Goal: Navigation & Orientation: Find specific page/section

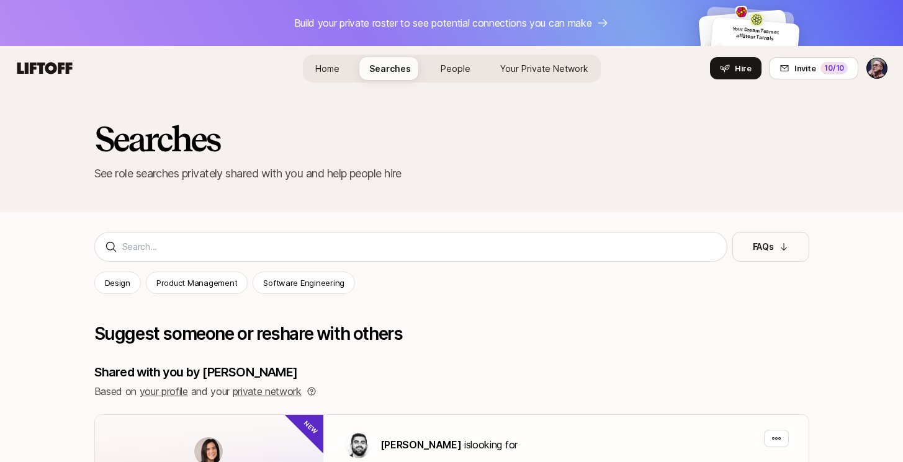
click at [332, 68] on span "Home" at bounding box center [327, 68] width 24 height 11
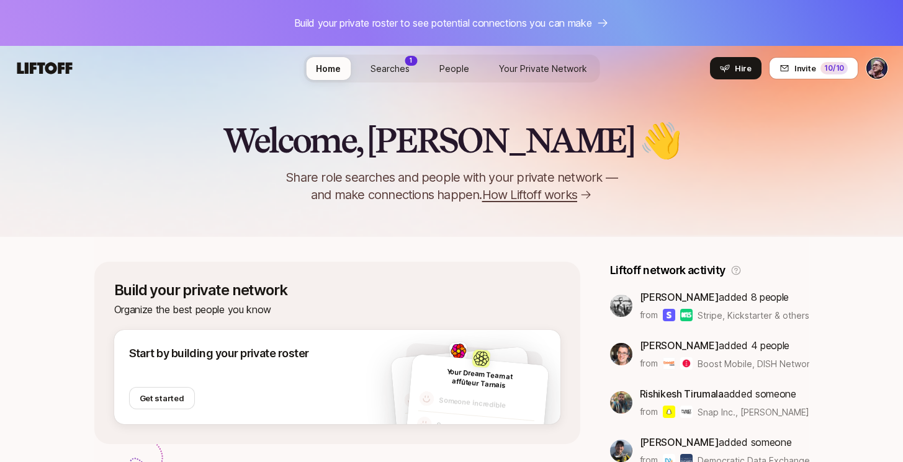
click at [388, 63] on span "Searches" at bounding box center [389, 68] width 39 height 11
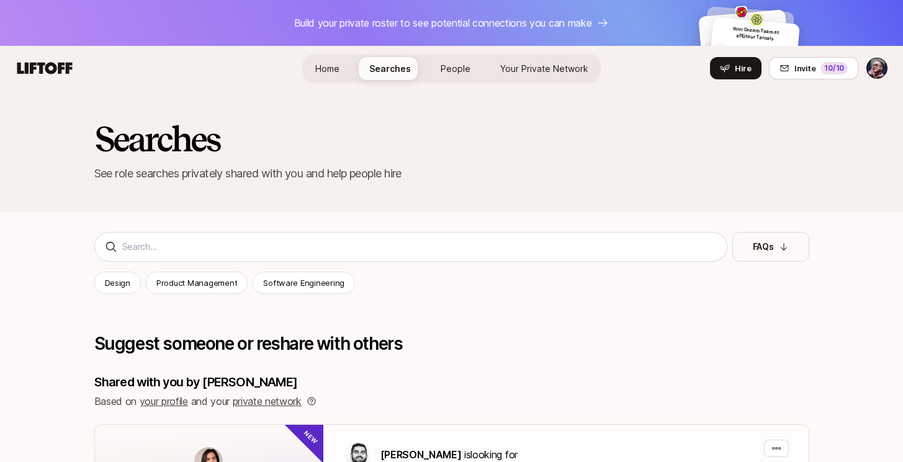
click at [453, 65] on span "People" at bounding box center [455, 68] width 30 height 11
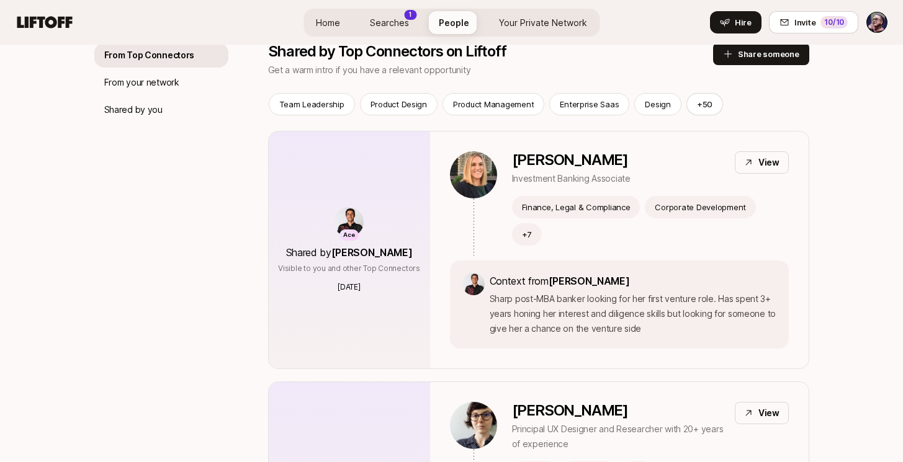
scroll to position [208, 0]
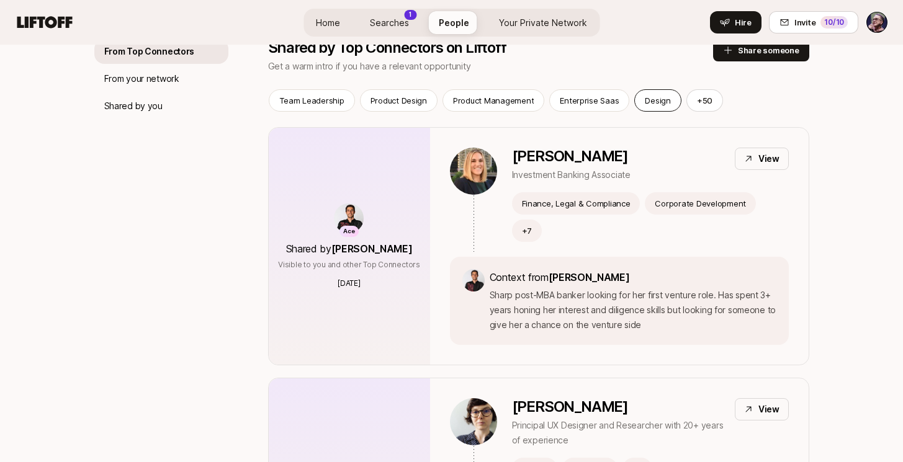
click at [652, 104] on p "Design" at bounding box center [656, 100] width 25 height 12
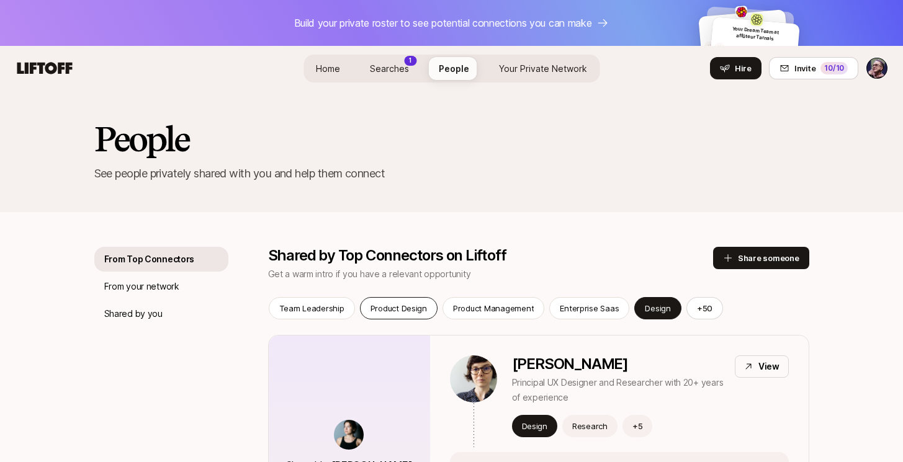
click at [409, 308] on p "Product Design" at bounding box center [398, 308] width 56 height 12
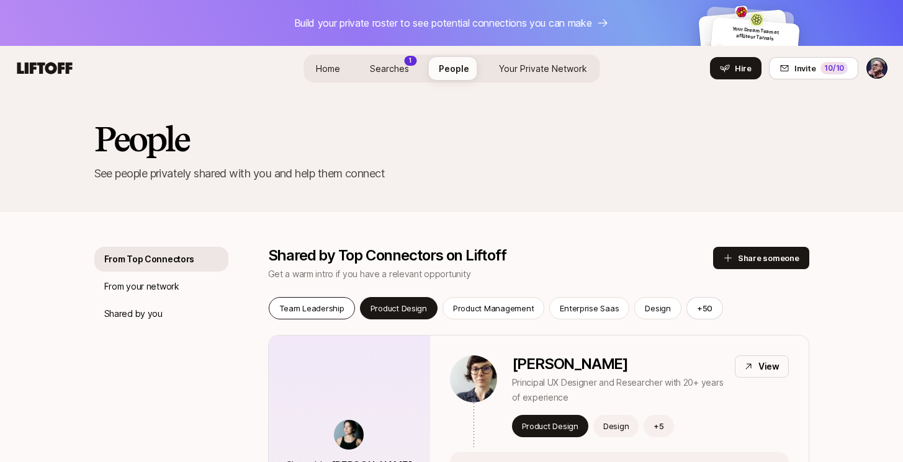
click at [305, 308] on p "Team Leadership" at bounding box center [311, 308] width 65 height 12
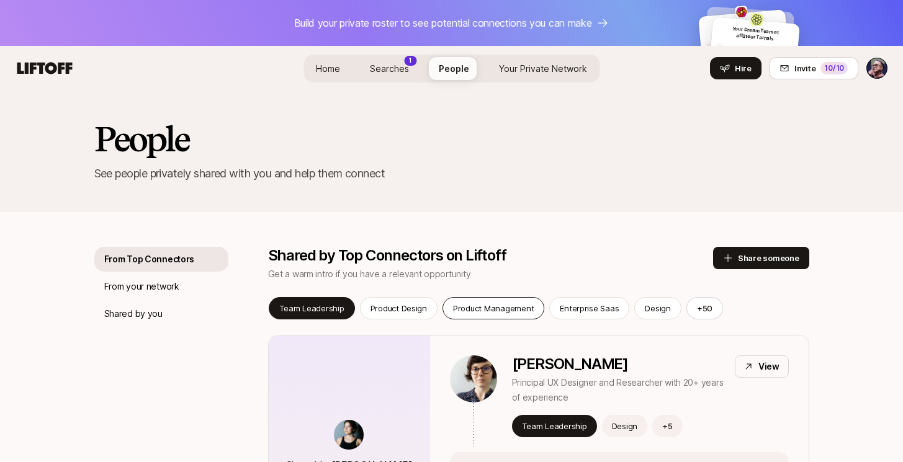
click at [474, 313] on p "Product Management" at bounding box center [493, 308] width 81 height 12
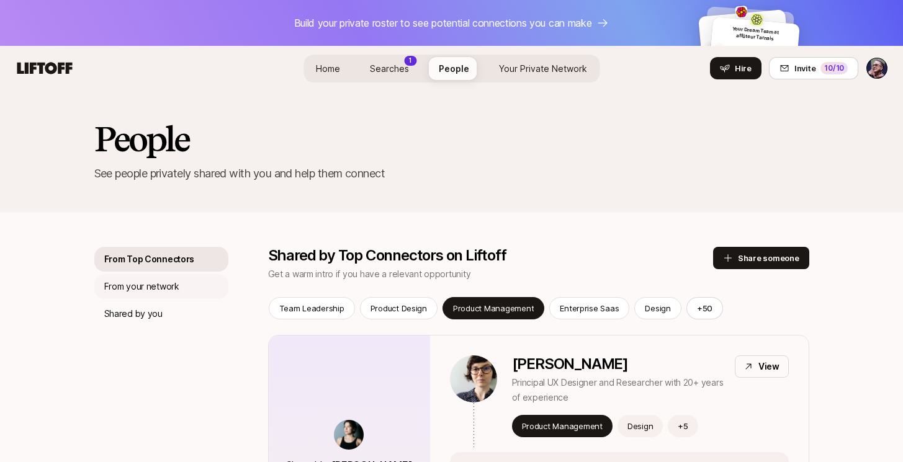
click at [167, 284] on p "From your network" at bounding box center [141, 286] width 75 height 15
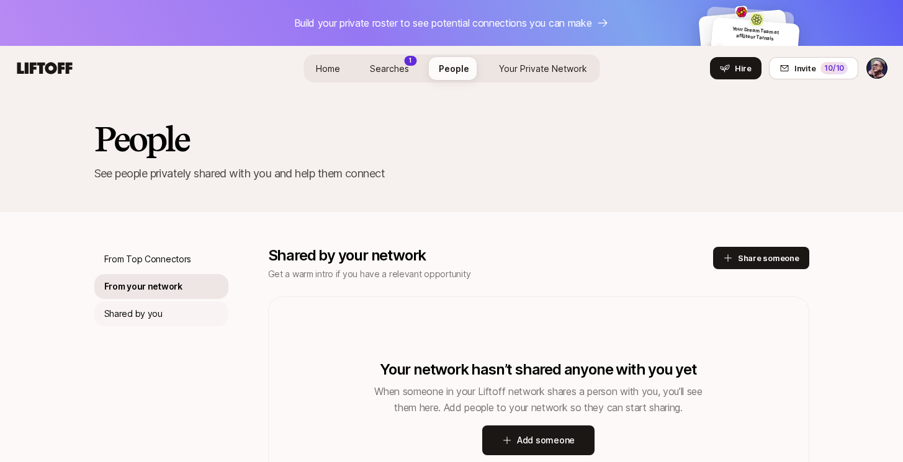
click at [156, 306] on div "Shared by you" at bounding box center [161, 313] width 134 height 25
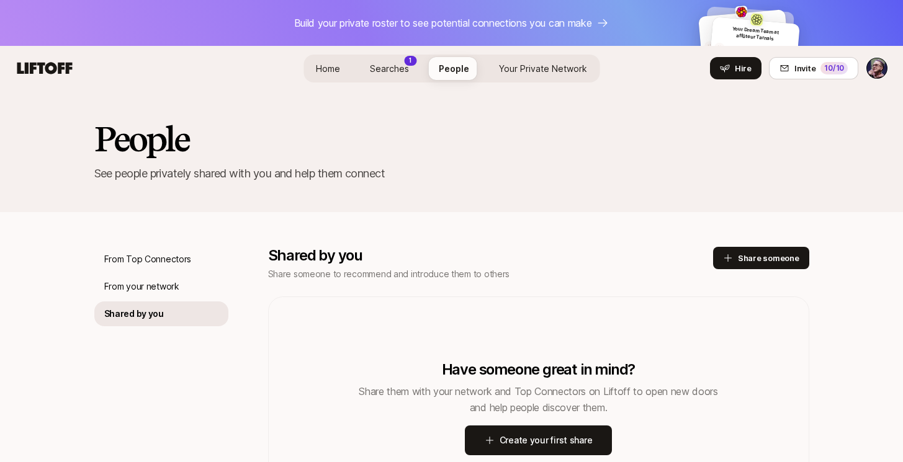
click at [391, 78] on link "Searches 1" at bounding box center [389, 68] width 59 height 23
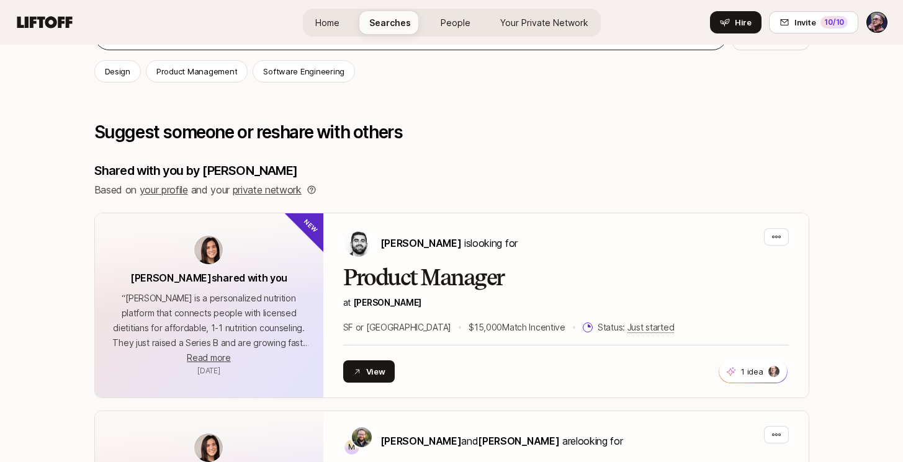
scroll to position [213, 0]
